Goal: Information Seeking & Learning: Learn about a topic

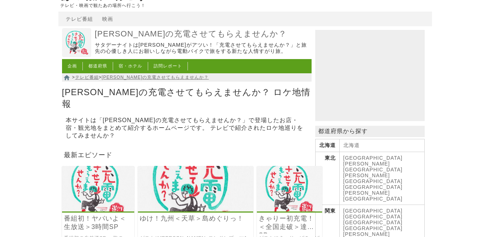
scroll to position [64, 0]
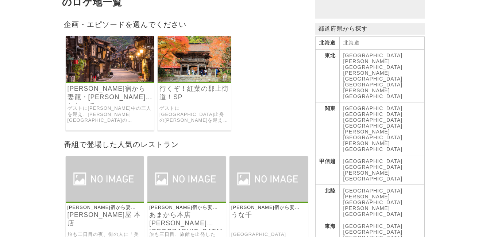
scroll to position [142, 0]
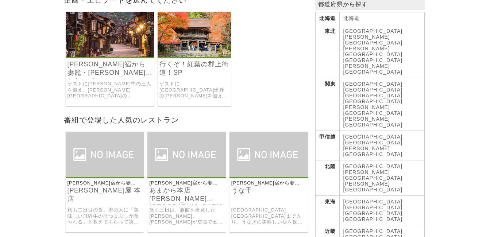
click at [183, 60] on link "行くぞ！紅葉の郡上街道！SP" at bounding box center [195, 68] width 70 height 17
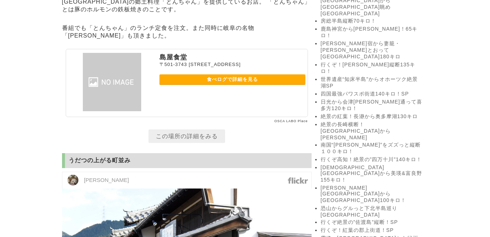
scroll to position [812, 0]
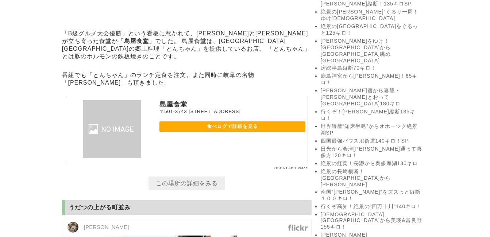
click at [209, 122] on link "食べログで詳細を見る" at bounding box center [233, 127] width 146 height 11
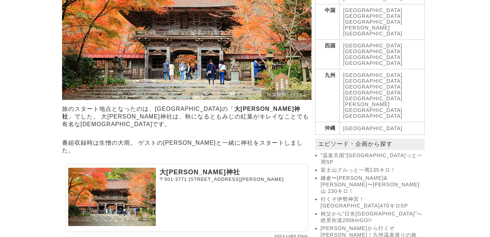
scroll to position [440, 0]
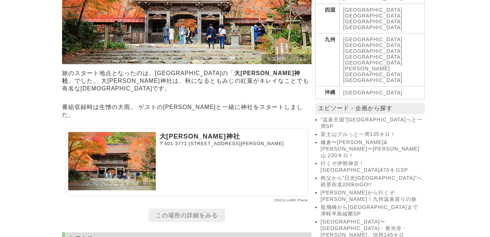
click at [195, 209] on link "この場所の詳細をみる" at bounding box center [187, 216] width 77 height 14
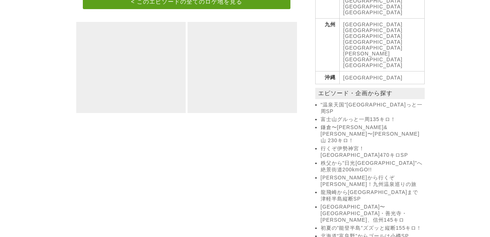
scroll to position [484, 0]
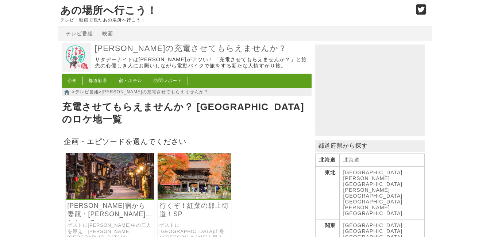
click at [95, 83] on link "都道府県" at bounding box center [97, 80] width 19 height 5
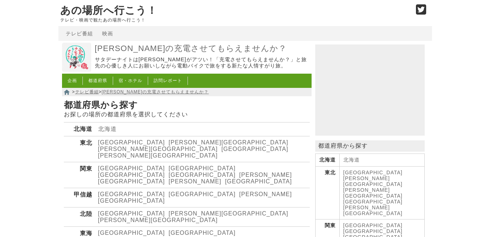
click at [108, 230] on link "[GEOGRAPHIC_DATA]" at bounding box center [131, 233] width 67 height 6
click at [107, 211] on link "[GEOGRAPHIC_DATA]" at bounding box center [131, 214] width 67 height 6
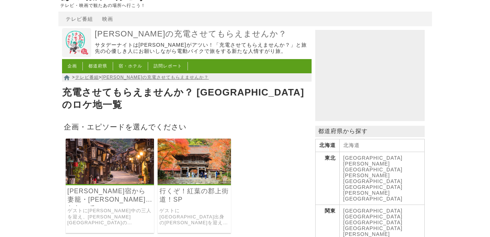
scroll to position [59, 0]
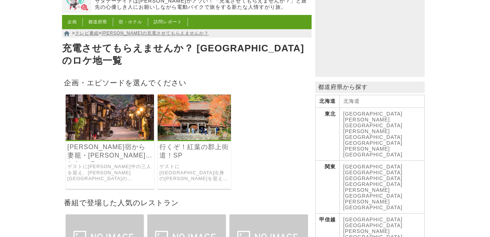
click at [169, 164] on link "ゲストに[GEOGRAPHIC_DATA]出身の[PERSON_NAME]を迎え、[GEOGRAPHIC_DATA]・[GEOGRAPHIC_DATA][PE…" at bounding box center [195, 173] width 70 height 18
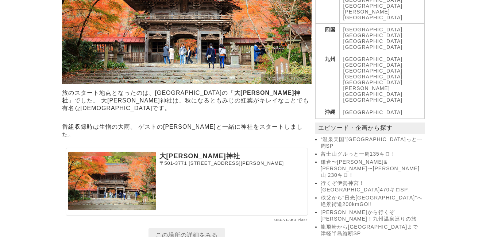
scroll to position [469, 0]
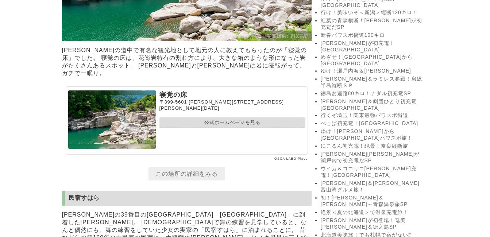
scroll to position [1285, 0]
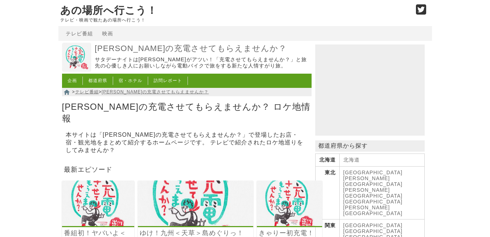
scroll to position [64, 0]
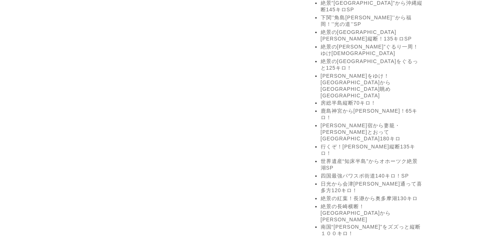
scroll to position [802, 0]
